Goal: Check status: Check status

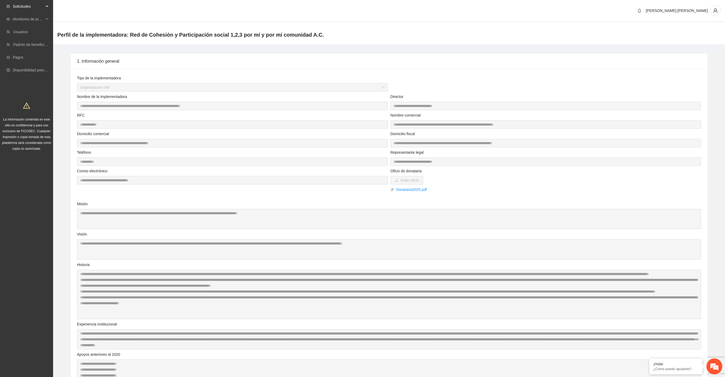
click at [49, 3] on div "Solicitudes" at bounding box center [26, 6] width 53 height 11
click at [37, 109] on span "Monitoreo de proyectos" at bounding box center [28, 108] width 31 height 11
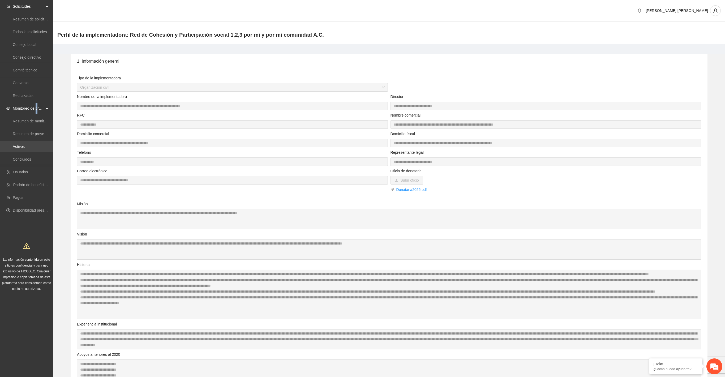
click at [25, 148] on link "Activos" at bounding box center [19, 146] width 12 height 4
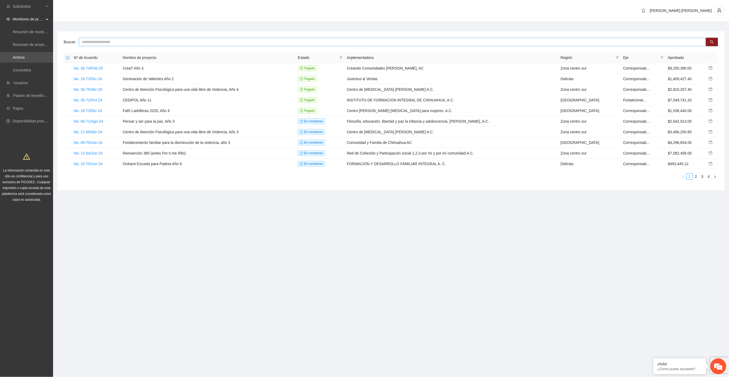
click at [144, 39] on input "text" at bounding box center [393, 42] width 628 height 8
type input "***"
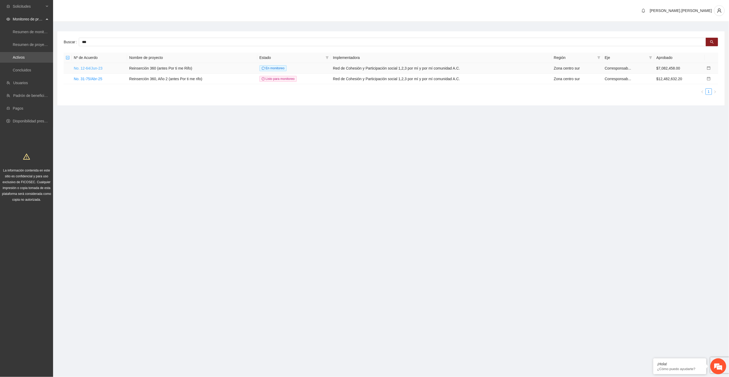
click at [99, 69] on link "No. 12-64/Jun-23" at bounding box center [88, 68] width 29 height 4
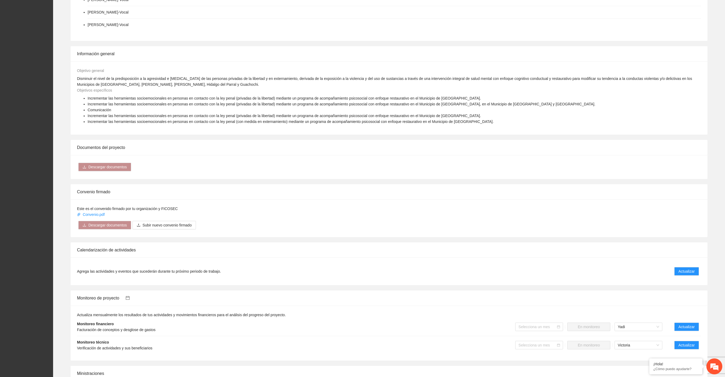
scroll to position [408, 0]
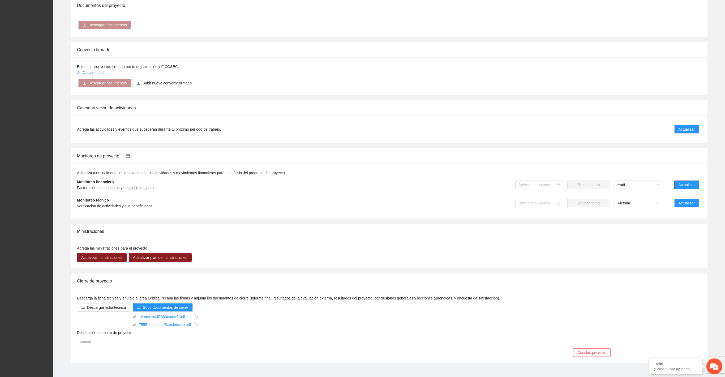
click at [691, 182] on span "Actualizar" at bounding box center [687, 185] width 16 height 6
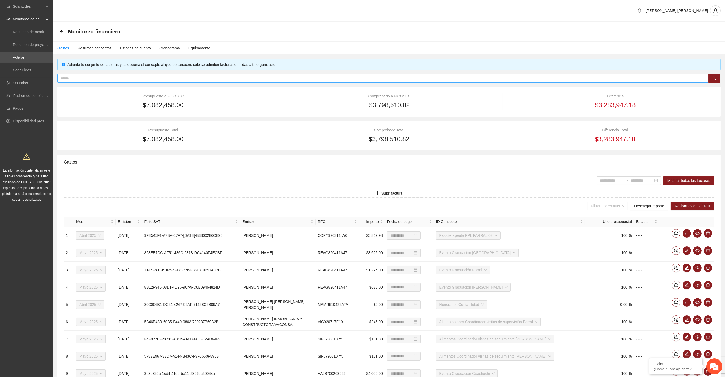
click at [236, 75] on span at bounding box center [382, 78] width 651 height 8
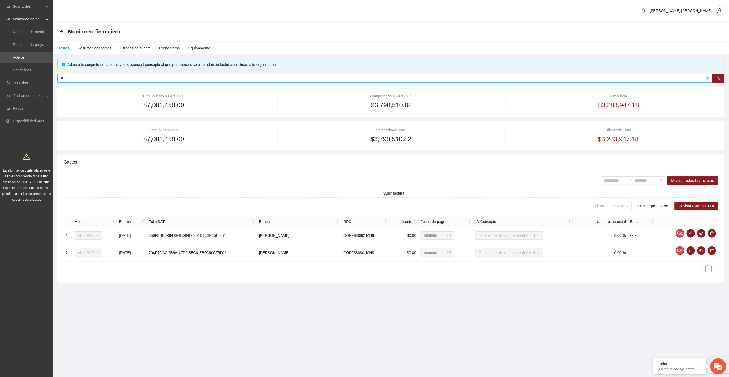
type input "*"
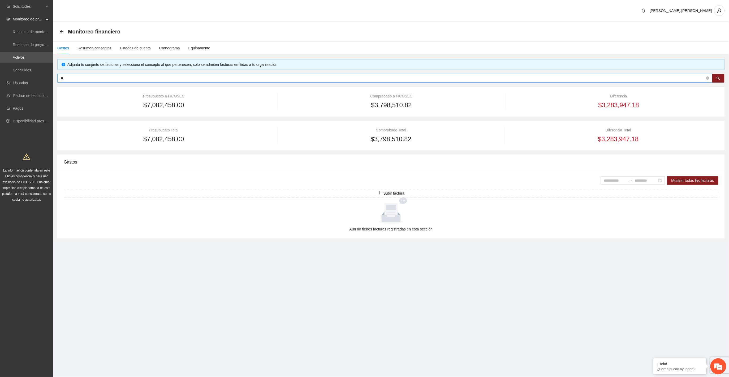
type input "*"
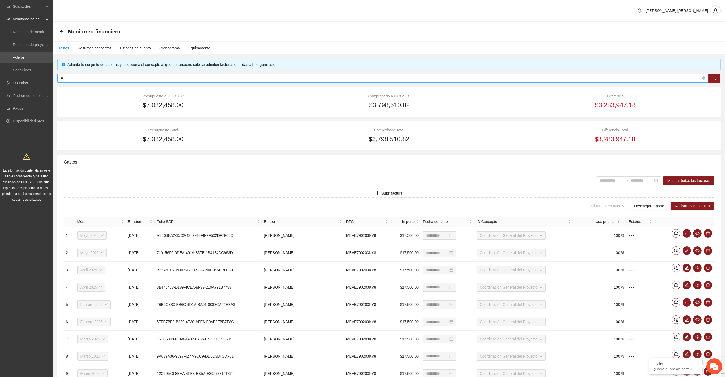
type input "*"
